Goal: Information Seeking & Learning: Learn about a topic

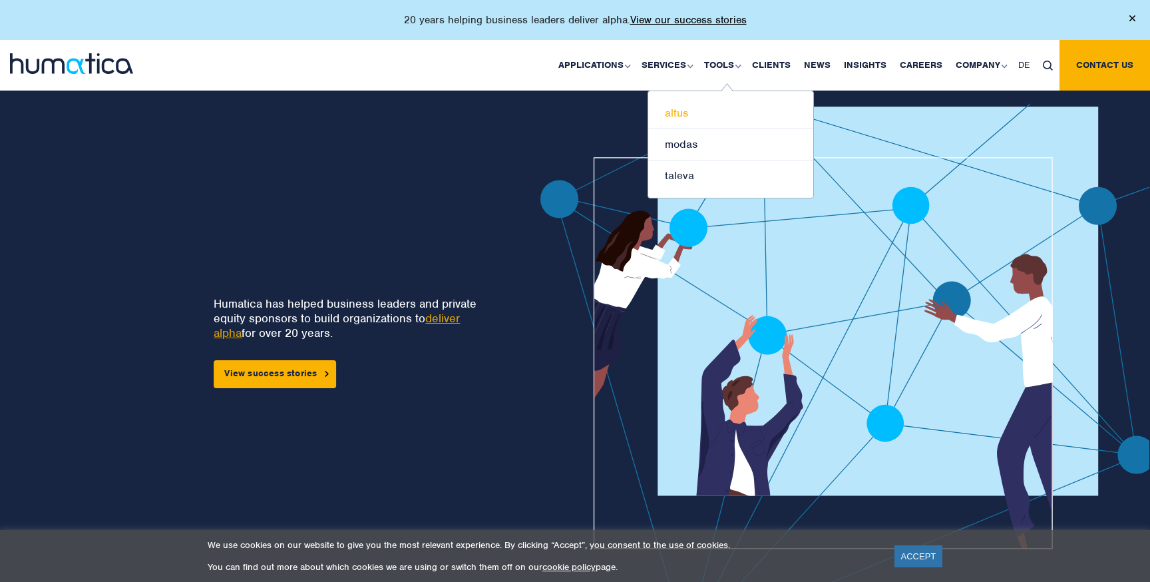
click at [690, 112] on link "altus" at bounding box center [730, 113] width 165 height 31
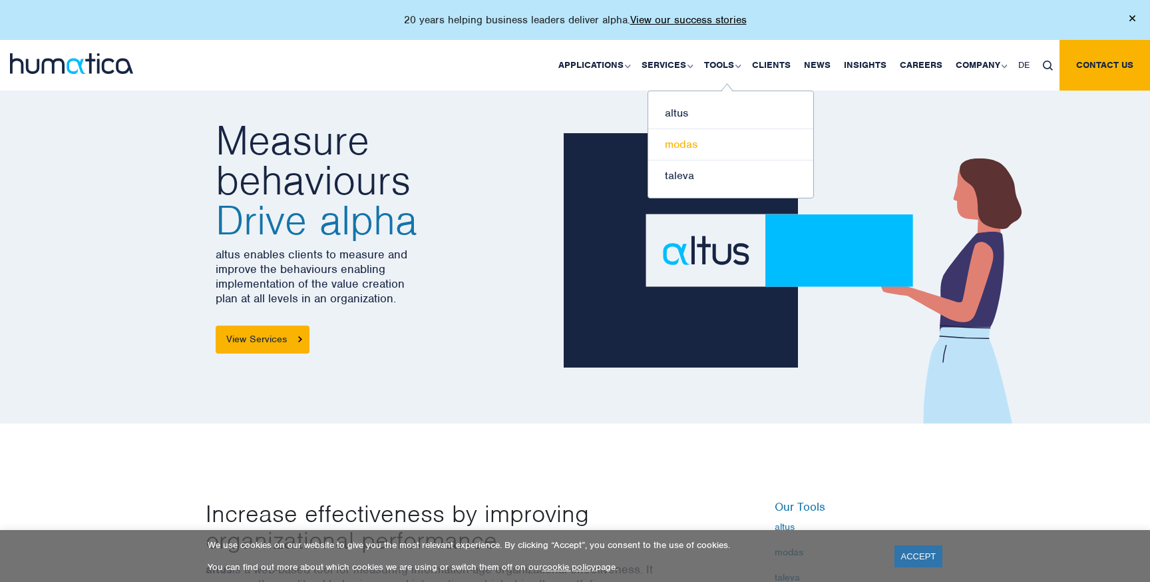
click at [689, 149] on link "modas" at bounding box center [730, 144] width 165 height 31
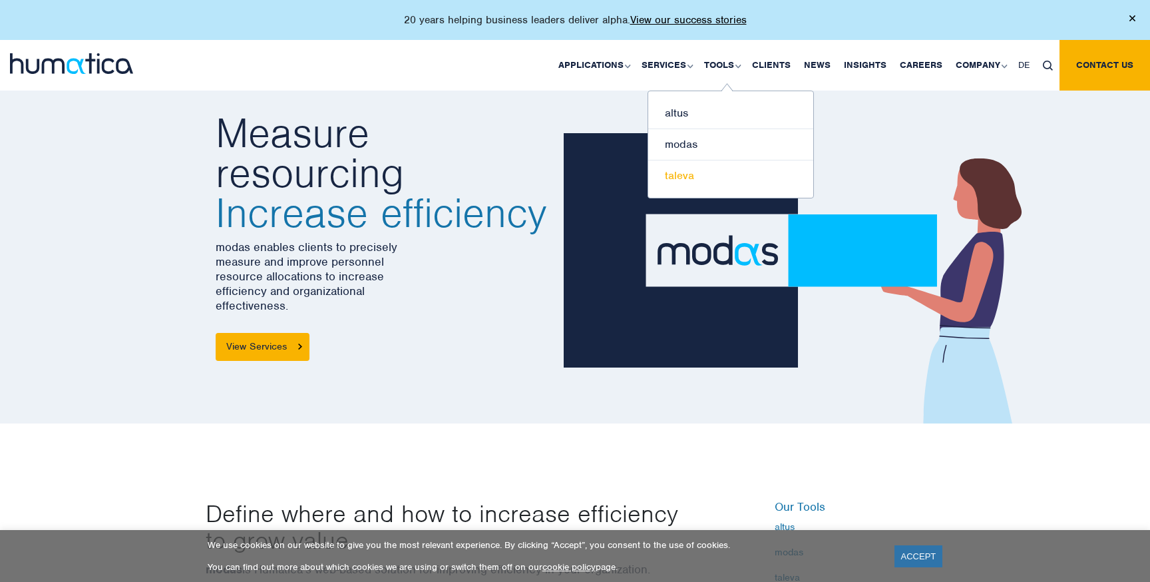
click at [700, 176] on link "taleva" at bounding box center [730, 175] width 165 height 31
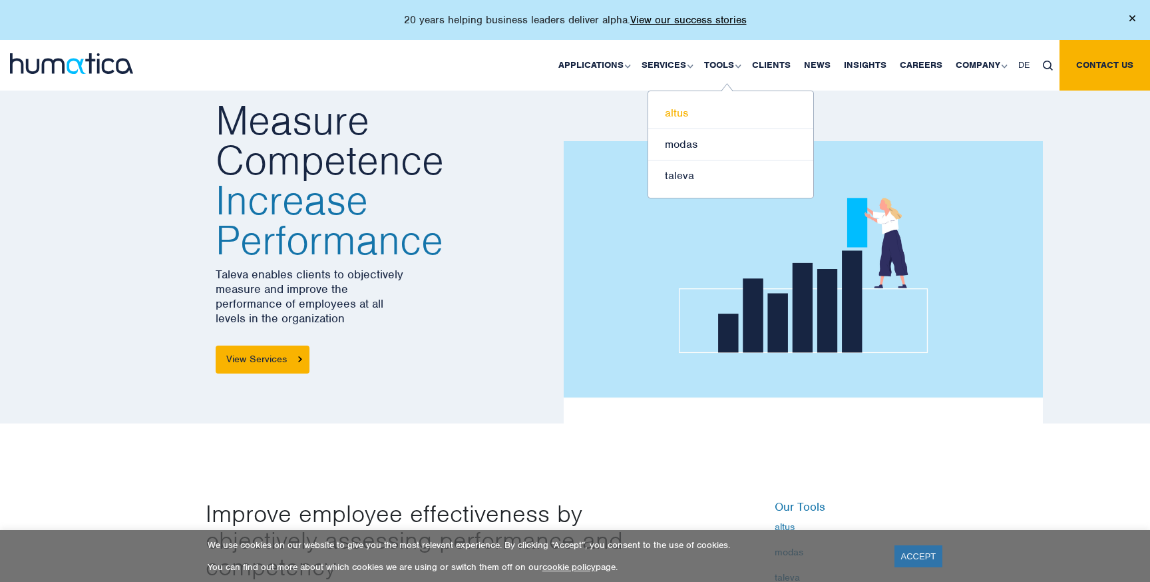
click at [688, 115] on link "altus" at bounding box center [730, 113] width 165 height 31
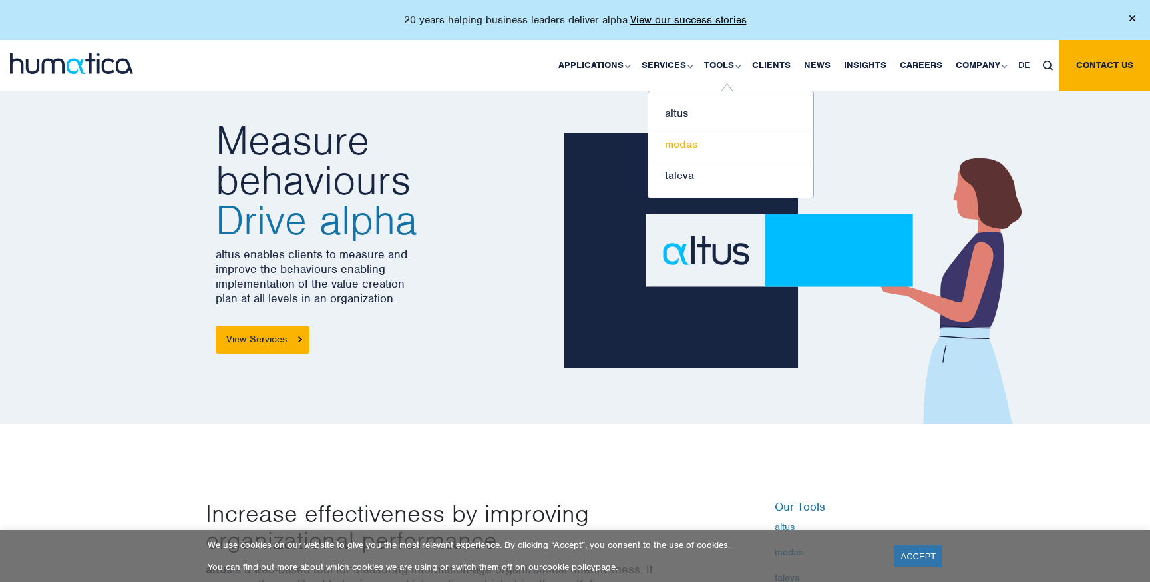
click at [696, 146] on link "modas" at bounding box center [730, 144] width 165 height 31
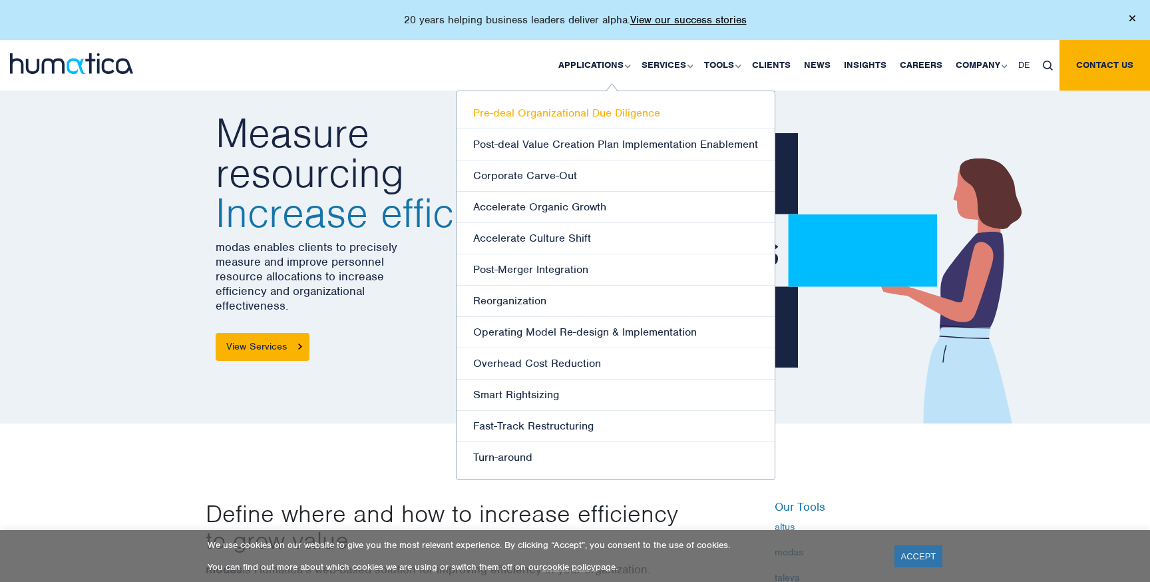
click at [578, 110] on link "Pre-deal Organizational Due Diligence" at bounding box center [616, 113] width 318 height 31
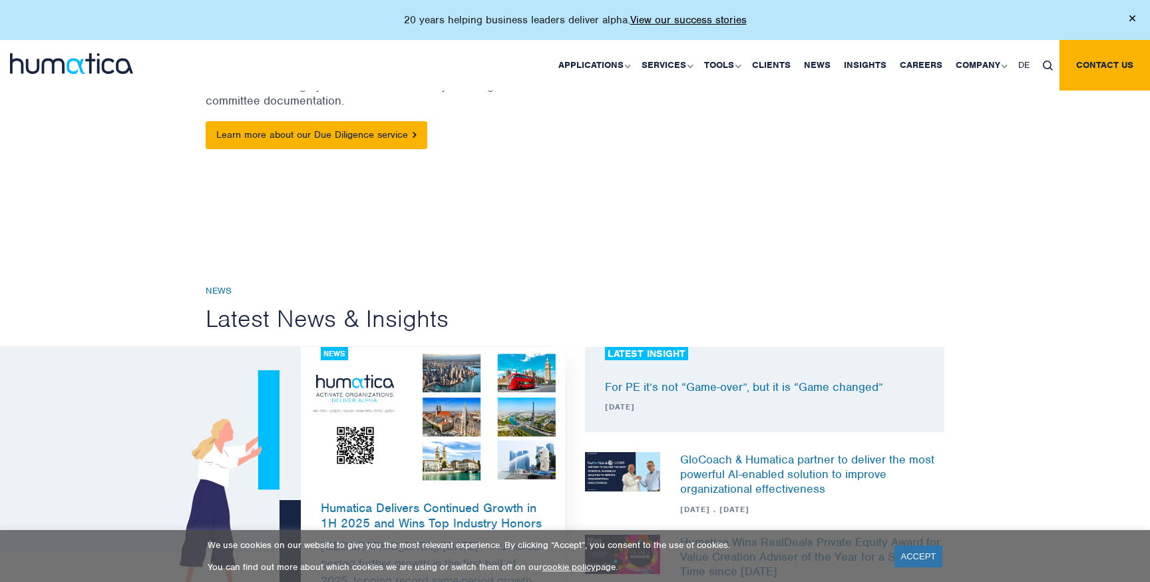
scroll to position [325, 0]
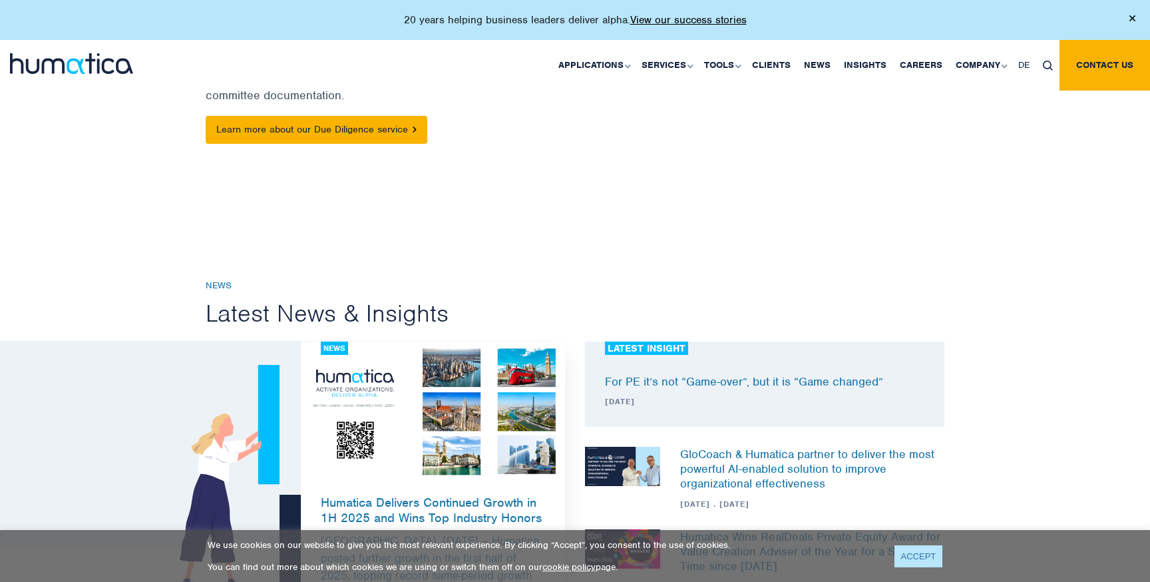
click at [925, 554] on link "ACCEPT" at bounding box center [919, 556] width 49 height 22
